Goal: Transaction & Acquisition: Purchase product/service

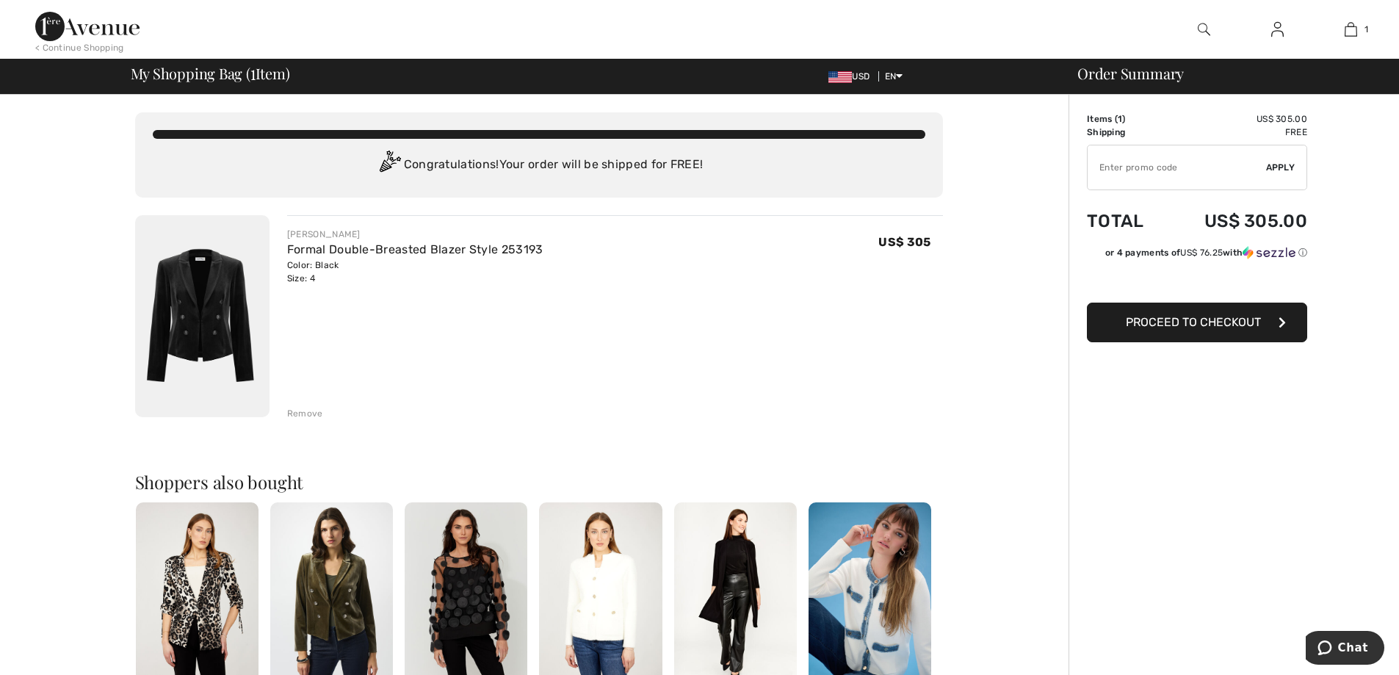
click at [295, 412] on div "Remove" at bounding box center [305, 413] width 36 height 13
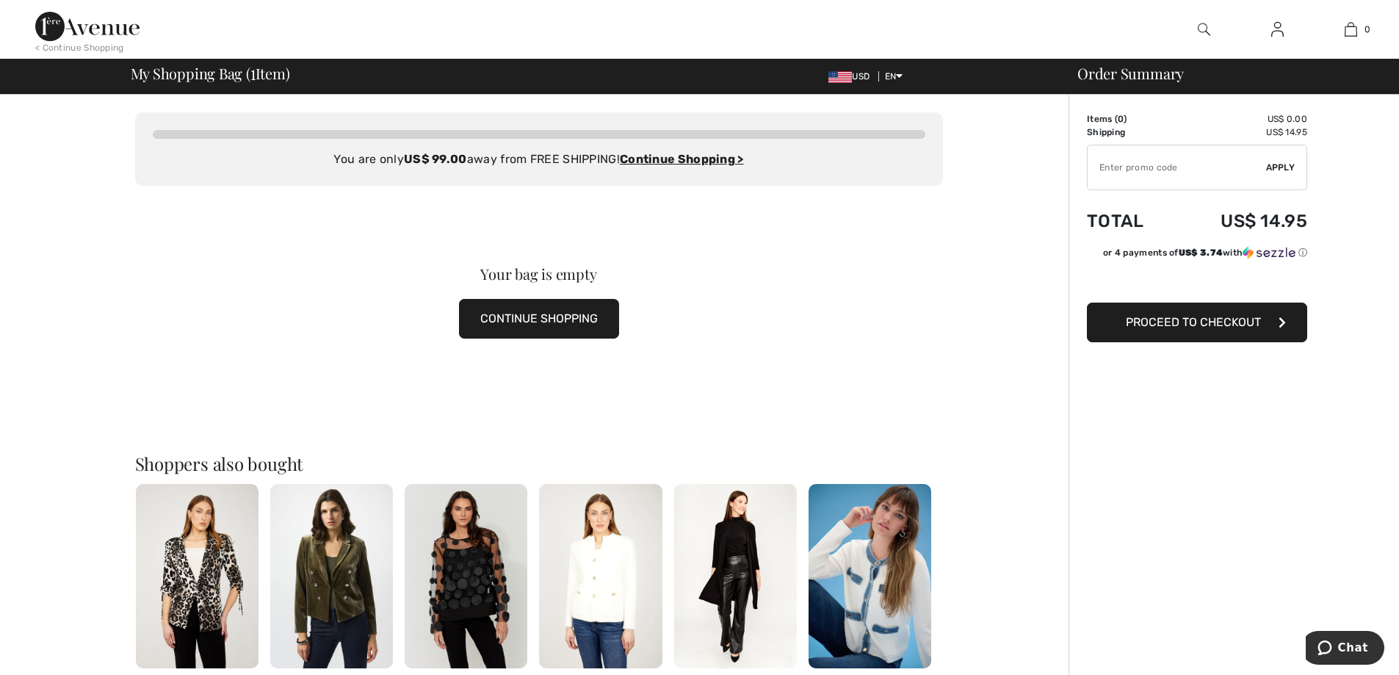
click at [1202, 27] on img at bounding box center [1204, 30] width 12 height 18
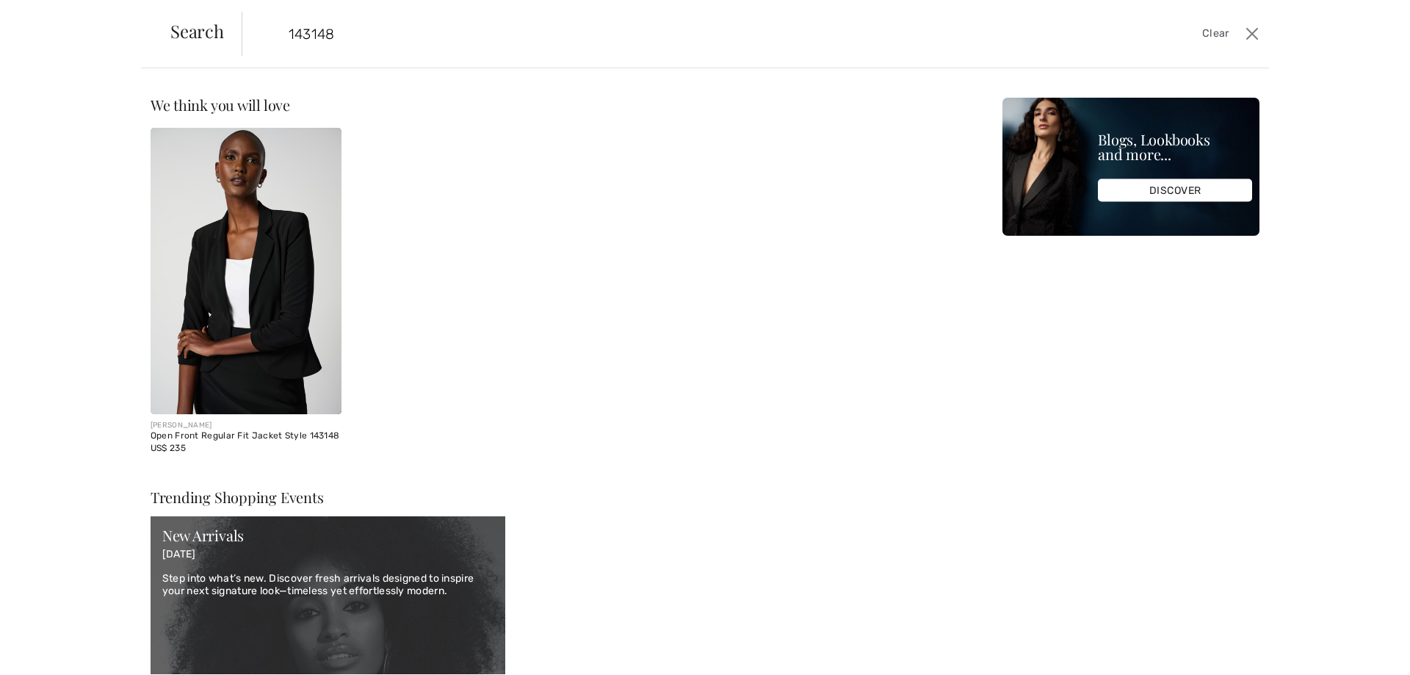
type input "143148"
click at [264, 245] on img at bounding box center [246, 271] width 191 height 286
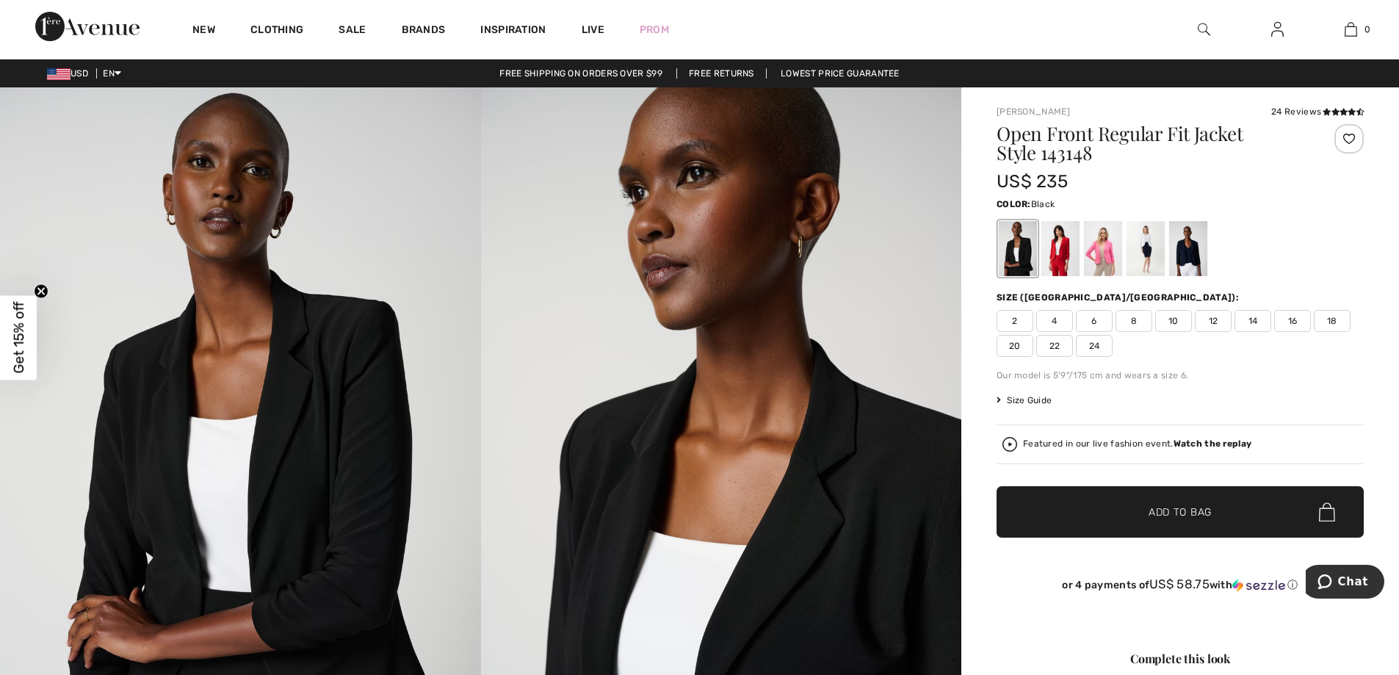
click at [1058, 323] on span "4" at bounding box center [1054, 321] width 37 height 22
click at [1133, 511] on span "✔ Added to Bag" at bounding box center [1159, 512] width 90 height 15
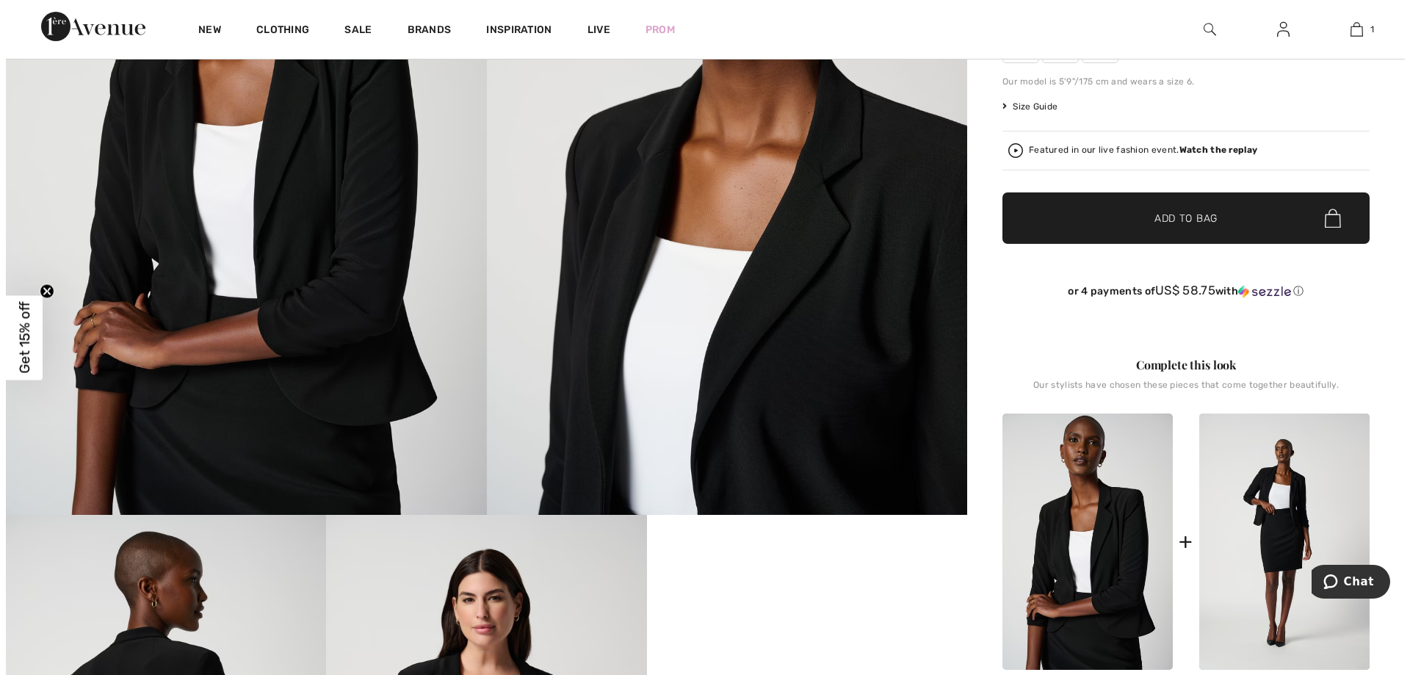
scroll to position [372, 0]
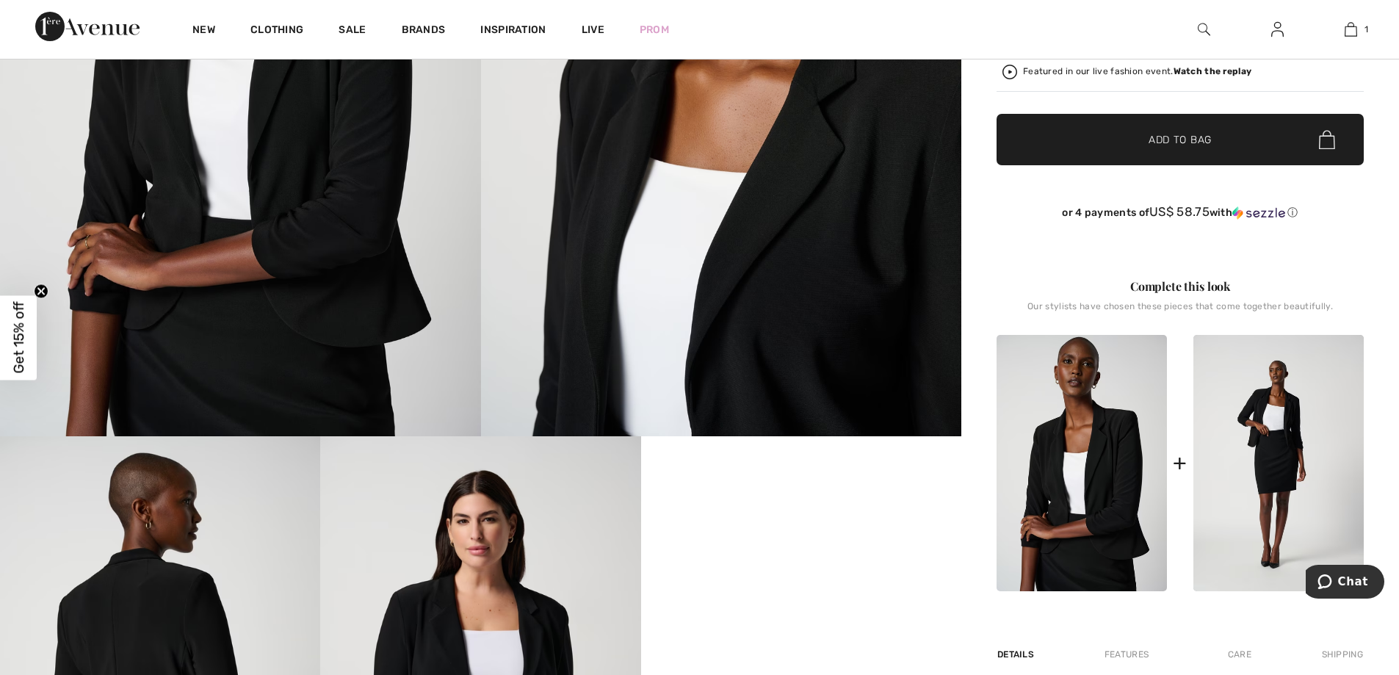
click at [754, 217] on img at bounding box center [721, 75] width 481 height 721
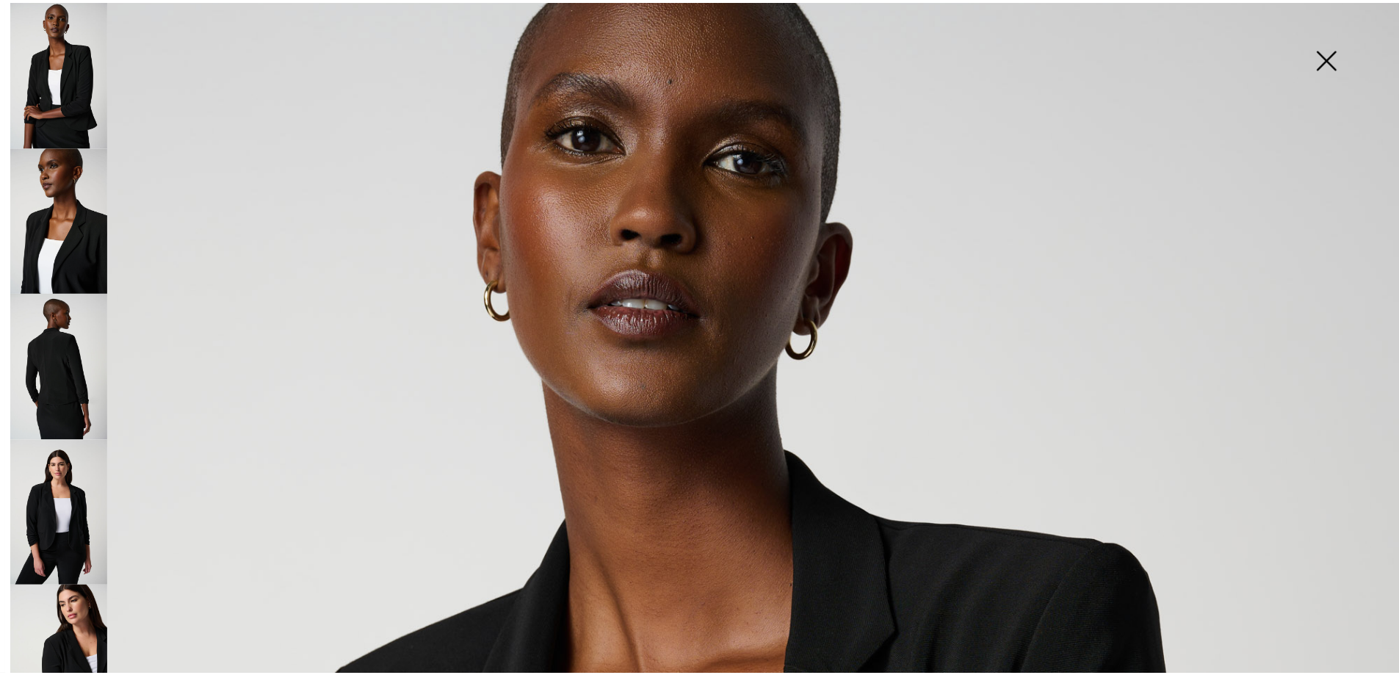
scroll to position [0, 0]
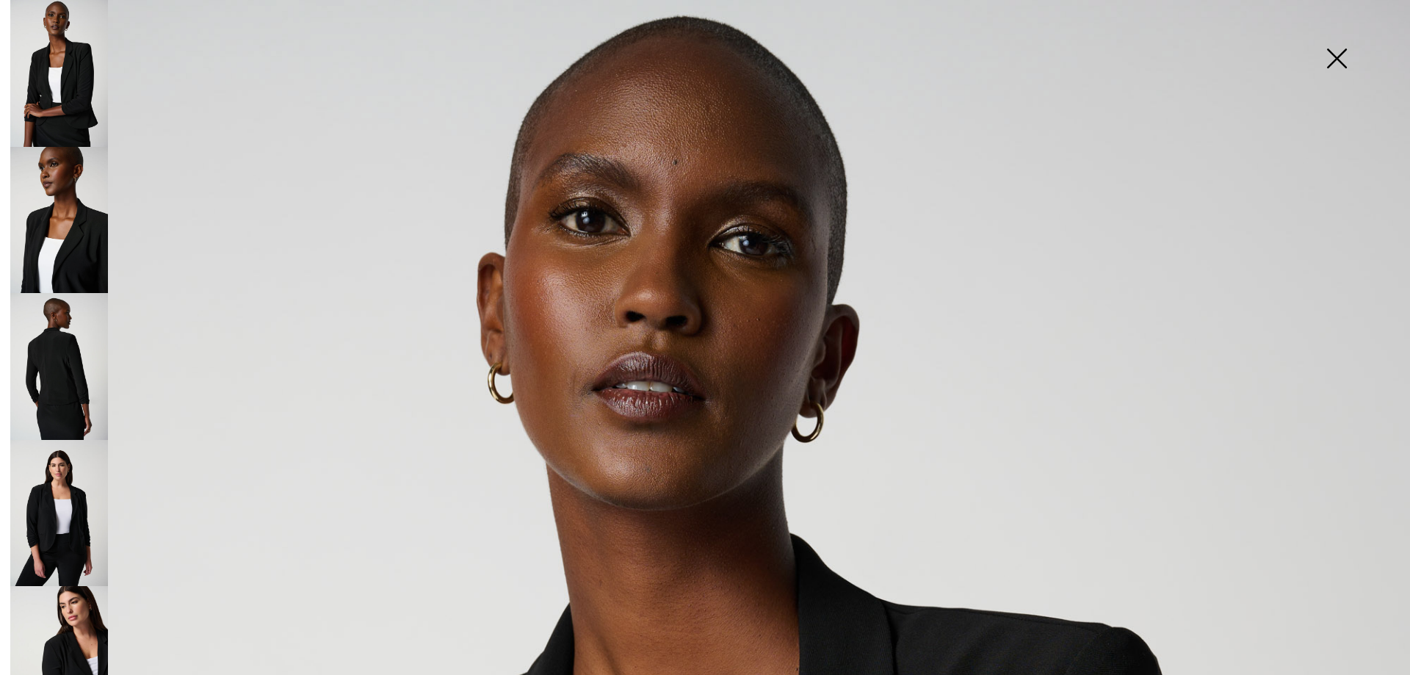
click at [1337, 62] on img at bounding box center [1336, 60] width 73 height 76
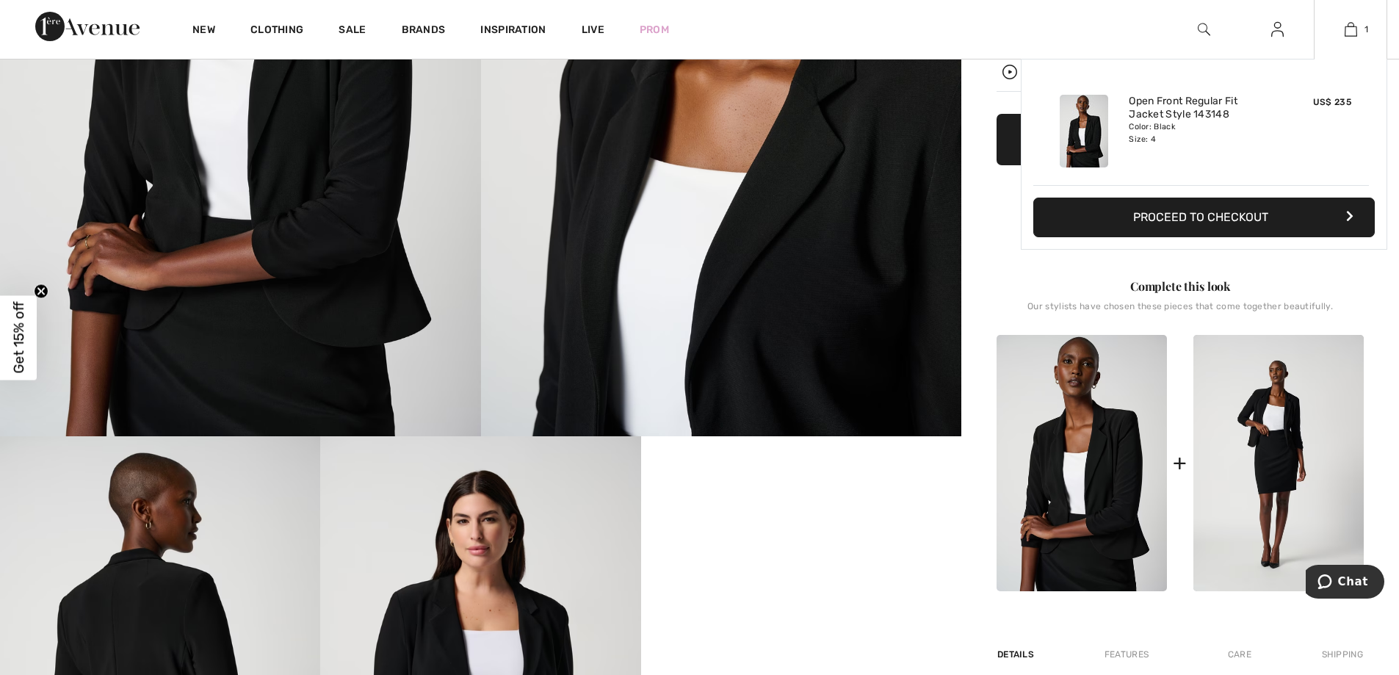
click at [1189, 217] on button "Proceed to Checkout" at bounding box center [1205, 218] width 342 height 40
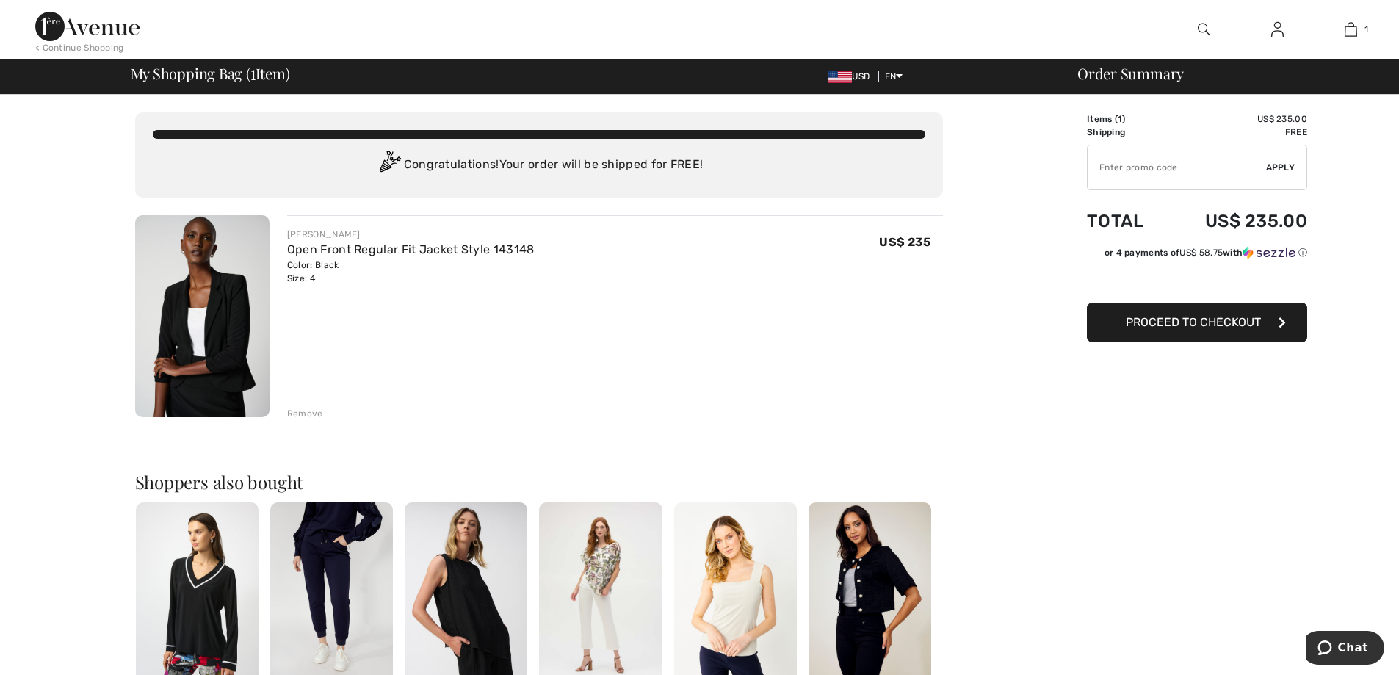
click at [1177, 321] on span "Proceed to Checkout" at bounding box center [1193, 322] width 135 height 14
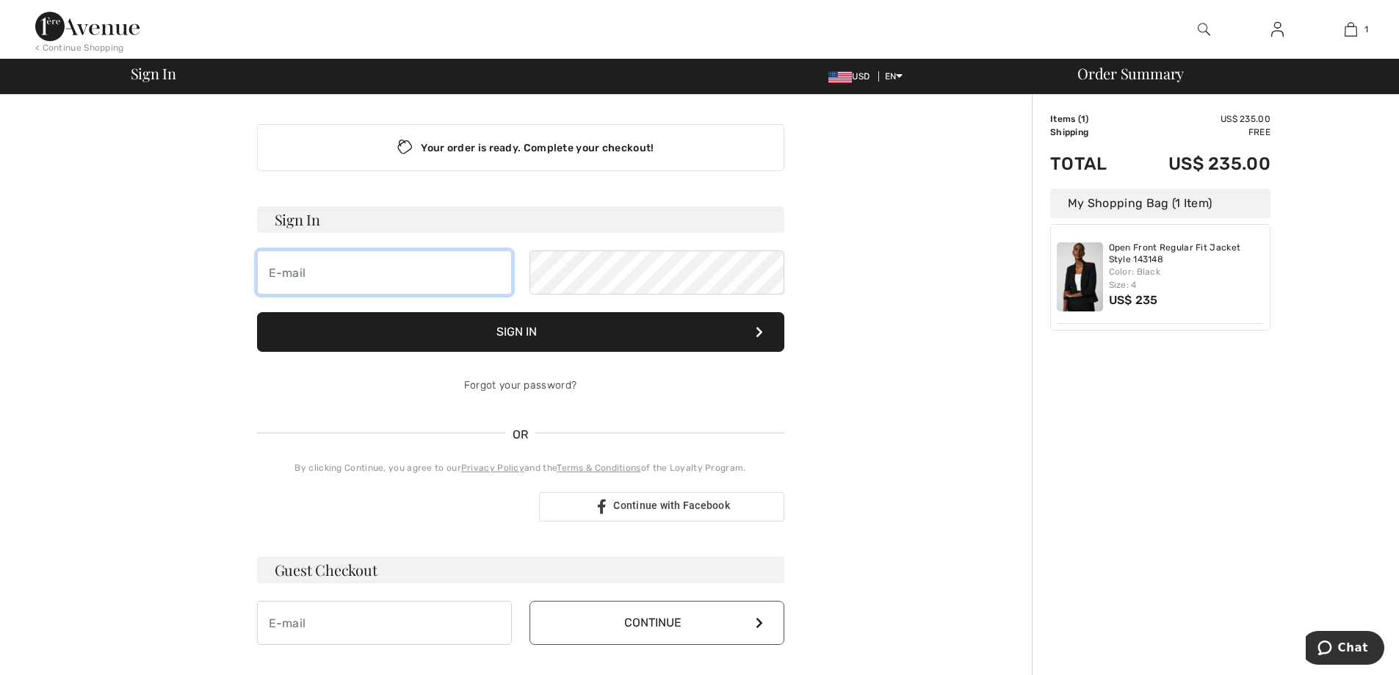
type input "[EMAIL_ADDRESS][DOMAIN_NAME]"
click at [549, 331] on button "Sign In" at bounding box center [520, 332] width 527 height 40
